Goal: Navigation & Orientation: Find specific page/section

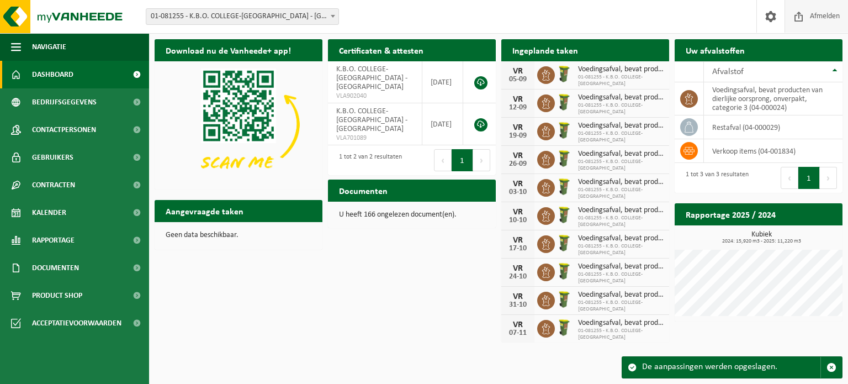
click at [817, 16] on span "Afmelden" at bounding box center [825, 16] width 35 height 33
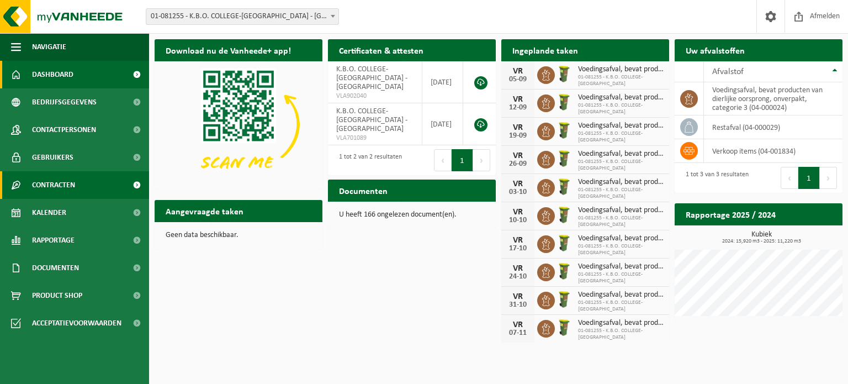
click at [68, 183] on span "Contracten" at bounding box center [53, 185] width 43 height 28
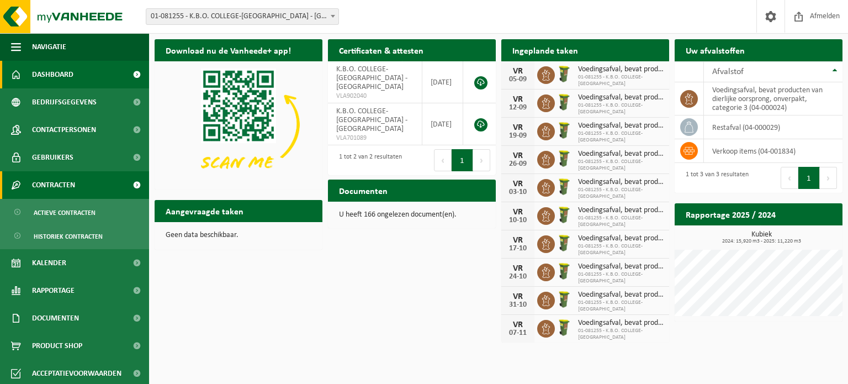
click at [68, 183] on span "Contracten" at bounding box center [53, 185] width 43 height 28
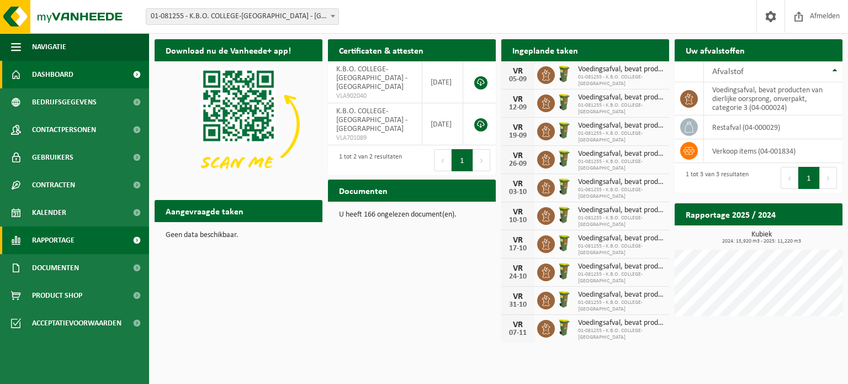
click at [67, 236] on span "Rapportage" at bounding box center [53, 240] width 43 height 28
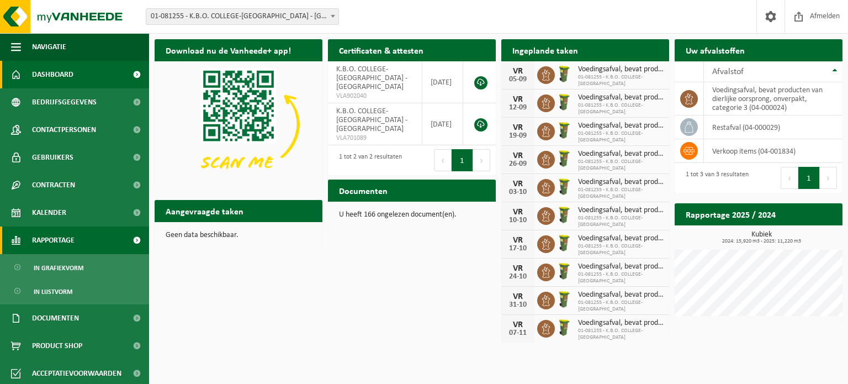
click at [67, 236] on span "Rapportage" at bounding box center [53, 240] width 43 height 28
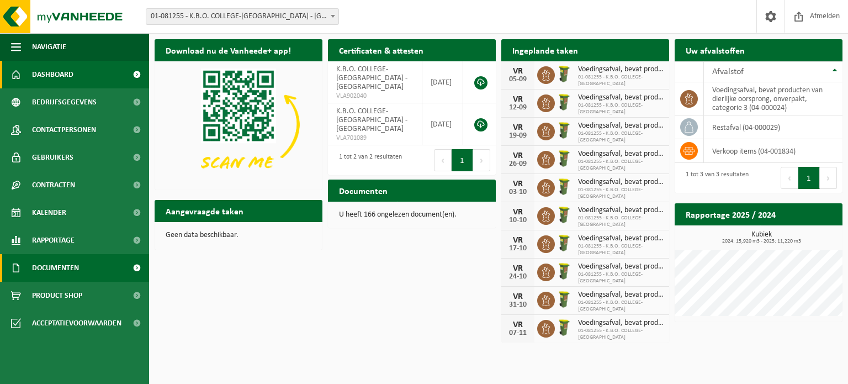
click at [59, 270] on span "Documenten" at bounding box center [55, 268] width 47 height 28
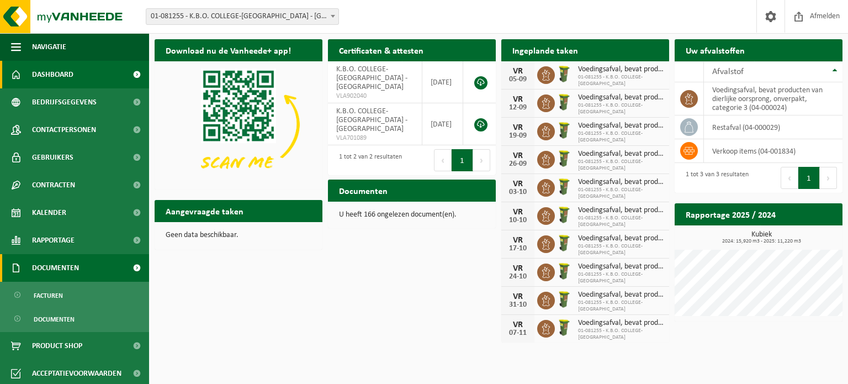
click at [59, 270] on span "Documenten" at bounding box center [55, 268] width 47 height 28
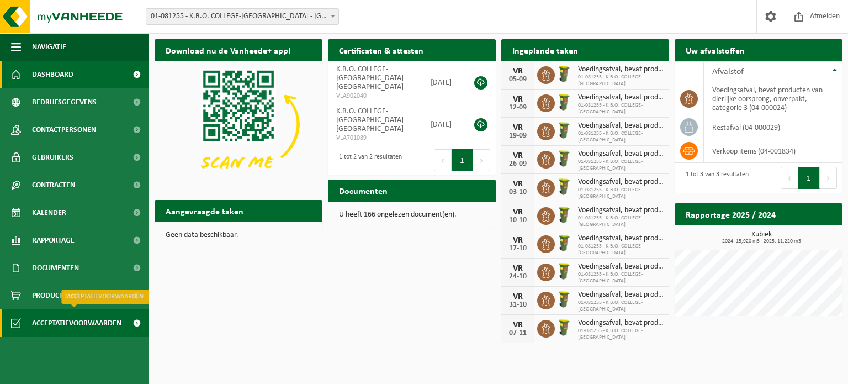
click at [77, 321] on span "Acceptatievoorwaarden" at bounding box center [76, 323] width 89 height 28
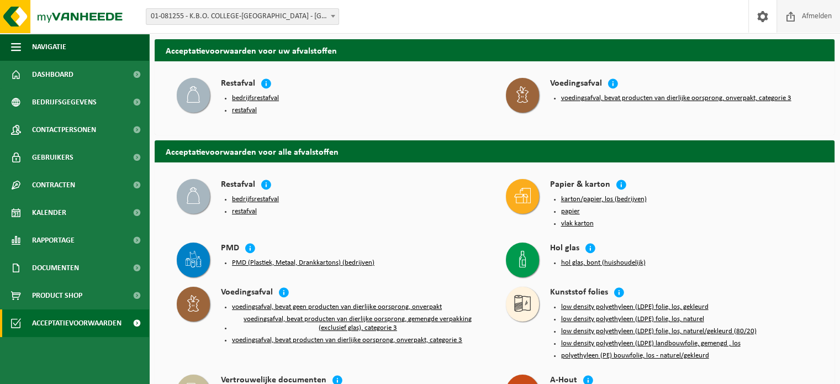
click at [804, 13] on span "Afmelden" at bounding box center [816, 16] width 35 height 33
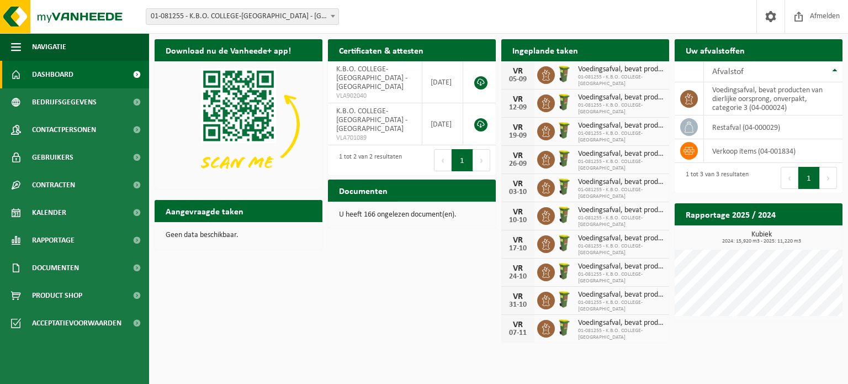
click at [426, 209] on span "Bekijk uw documenten" at bounding box center [441, 212] width 69 height 7
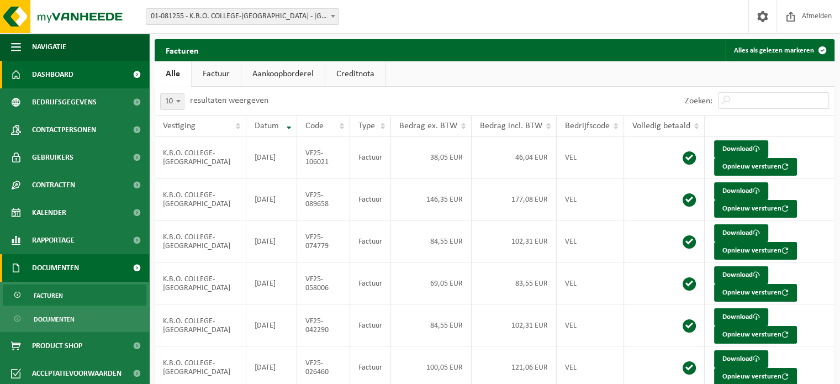
click at [49, 76] on span "Dashboard" at bounding box center [52, 75] width 41 height 28
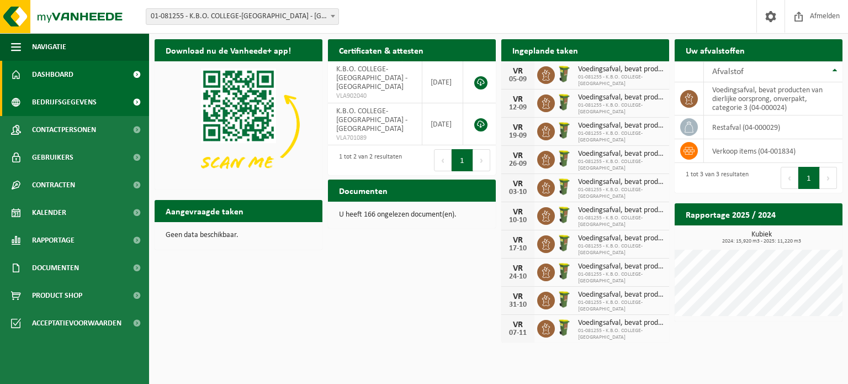
click at [62, 99] on span "Bedrijfsgegevens" at bounding box center [64, 102] width 65 height 28
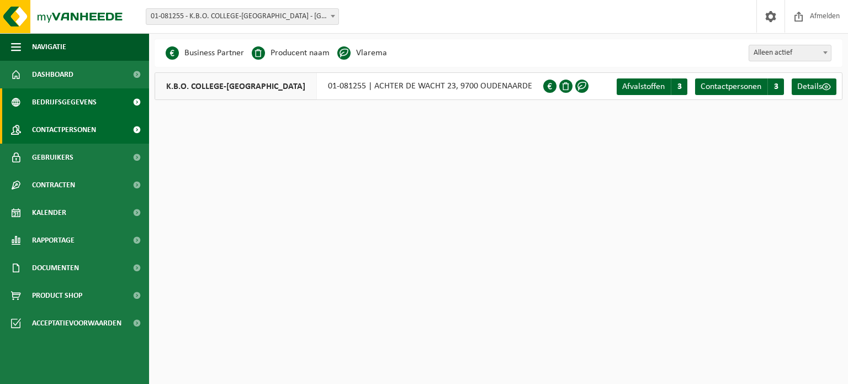
click at [66, 130] on span "Contactpersonen" at bounding box center [64, 130] width 64 height 28
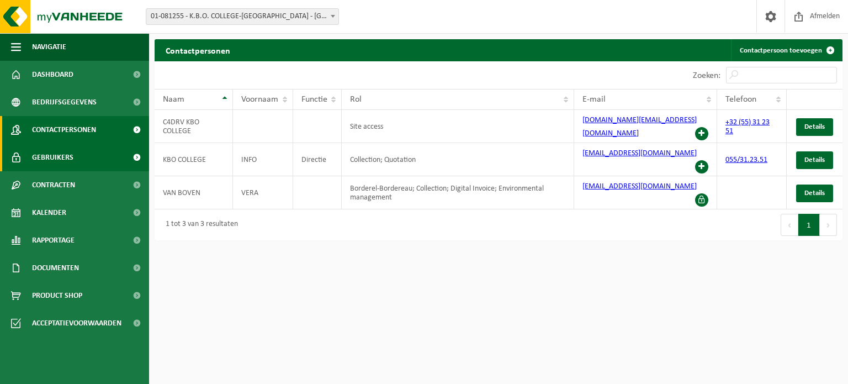
click at [50, 156] on span "Gebruikers" at bounding box center [52, 158] width 41 height 28
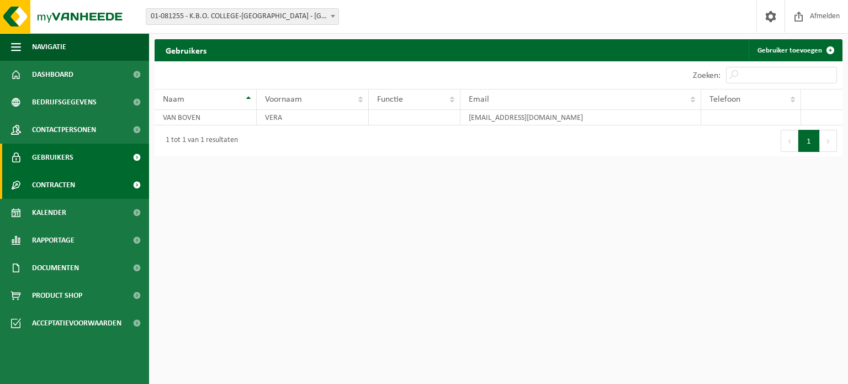
click at [52, 184] on span "Contracten" at bounding box center [53, 185] width 43 height 28
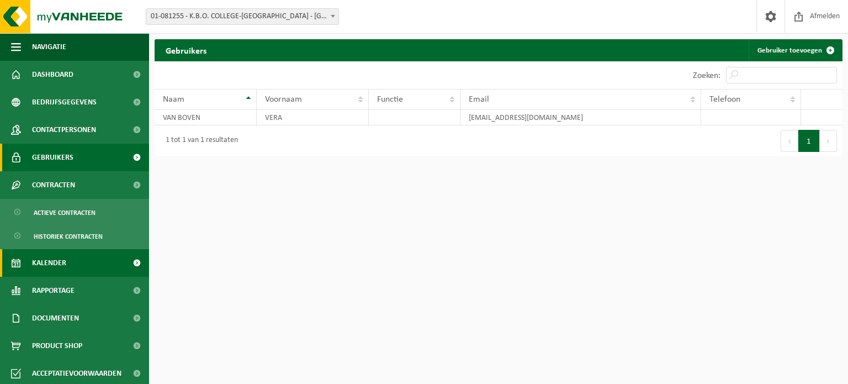
click at [46, 259] on span "Kalender" at bounding box center [49, 263] width 34 height 28
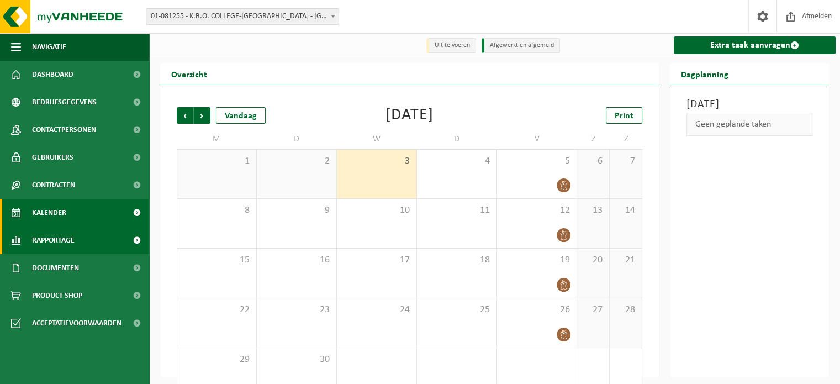
click at [54, 241] on span "Rapportage" at bounding box center [53, 240] width 43 height 28
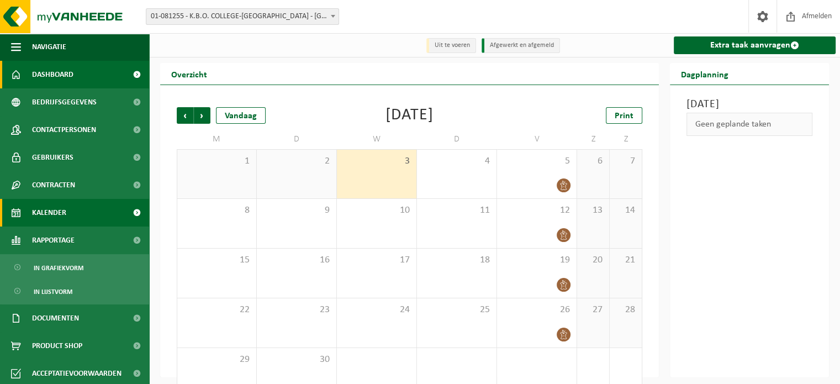
click at [49, 73] on span "Dashboard" at bounding box center [52, 75] width 41 height 28
